Goal: Find contact information

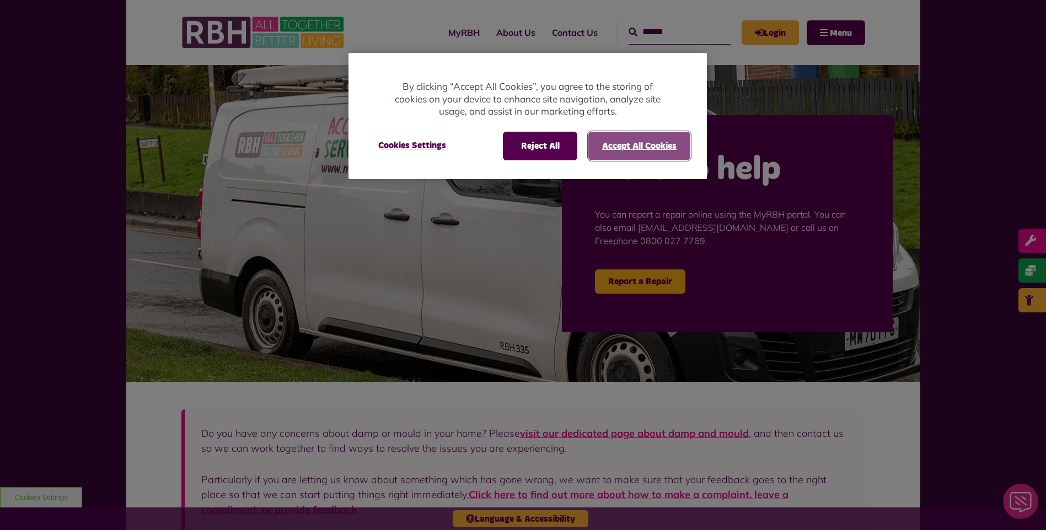
drag, startPoint x: 636, startPoint y: 144, endPoint x: 635, endPoint y: 153, distance: 8.8
click at [637, 145] on button "Accept All Cookies" at bounding box center [639, 146] width 102 height 29
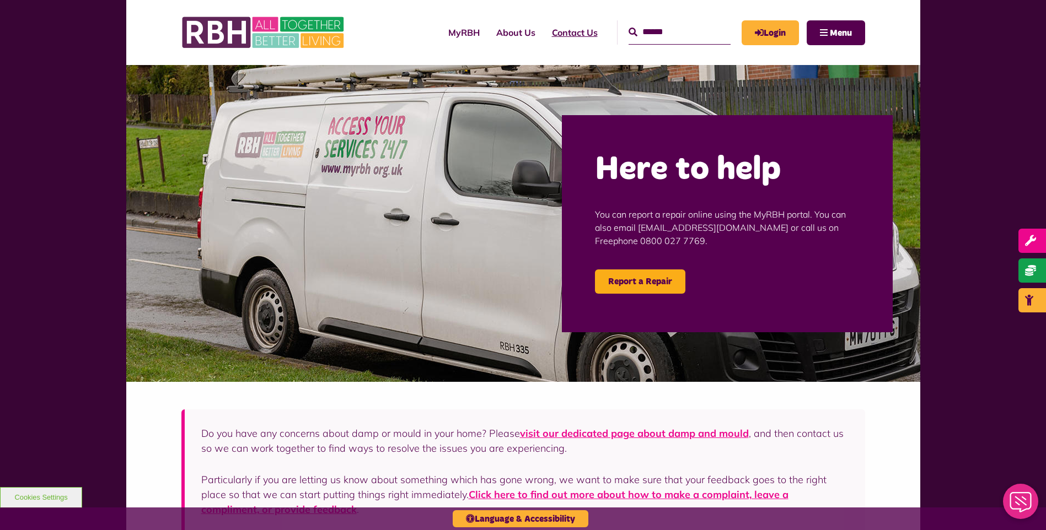
click at [556, 34] on link "Contact Us" at bounding box center [574, 33] width 62 height 30
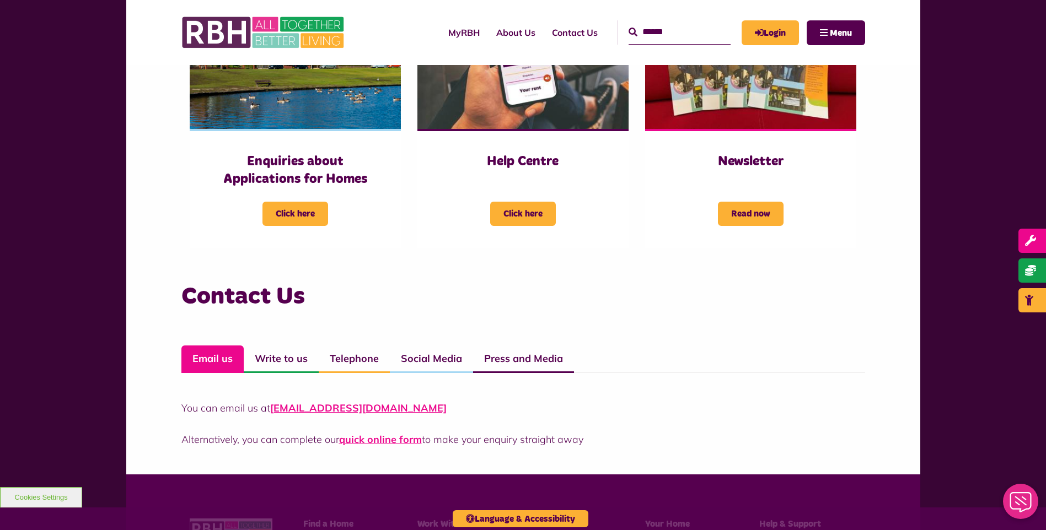
scroll to position [606, 0]
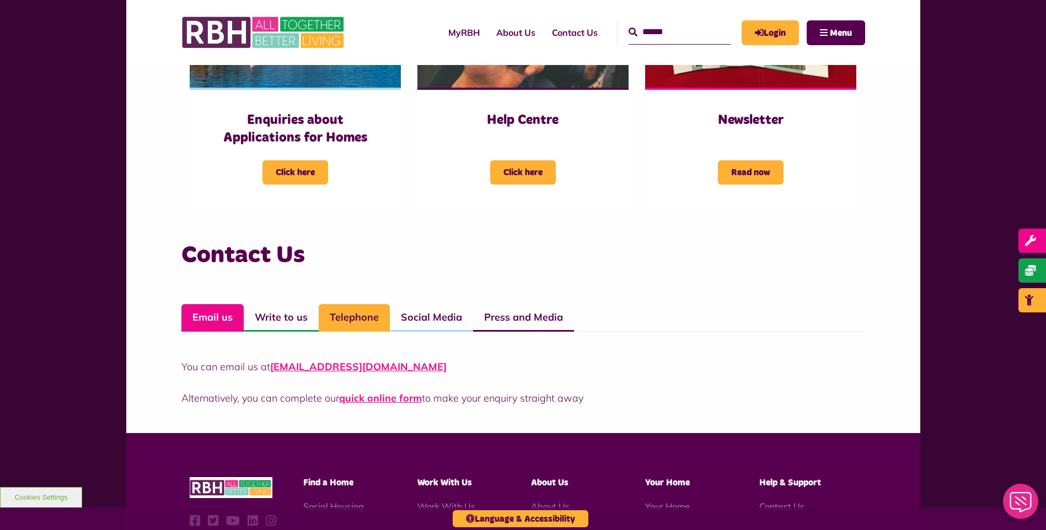
click at [368, 320] on link "Telephone" at bounding box center [354, 318] width 71 height 28
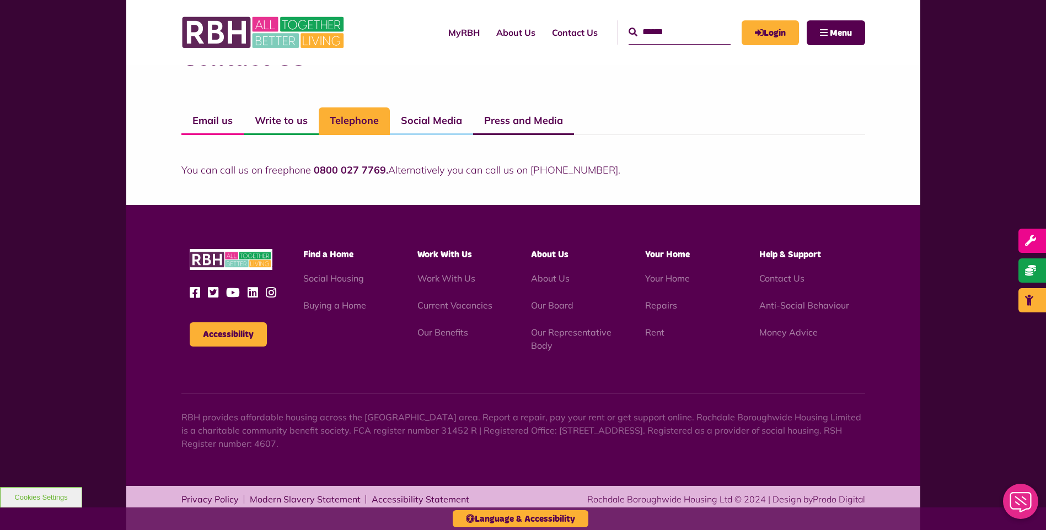
scroll to position [805, 0]
